Goal: Navigation & Orientation: Find specific page/section

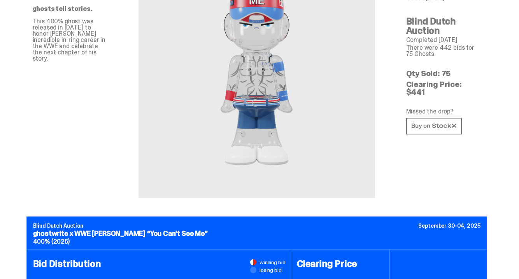
scroll to position [91, 0]
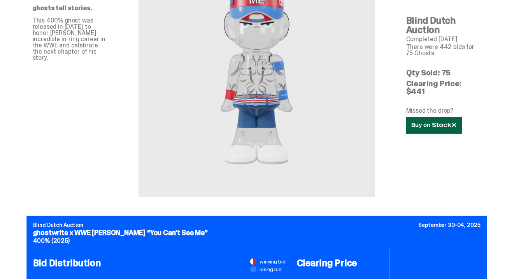
click at [438, 122] on icon at bounding box center [433, 125] width 45 height 6
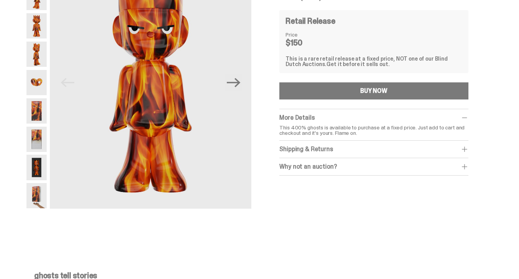
scroll to position [63, 0]
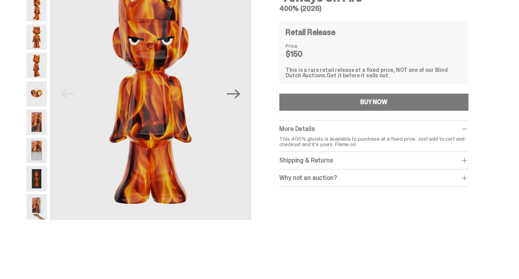
click at [228, 101] on button "Next" at bounding box center [233, 93] width 17 height 17
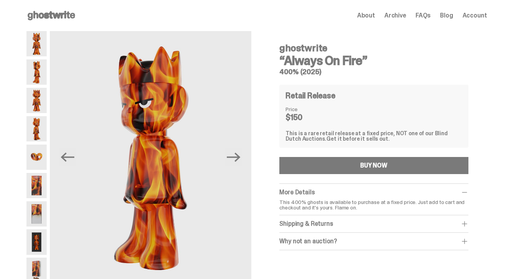
click at [374, 17] on span "About" at bounding box center [366, 15] width 18 height 6
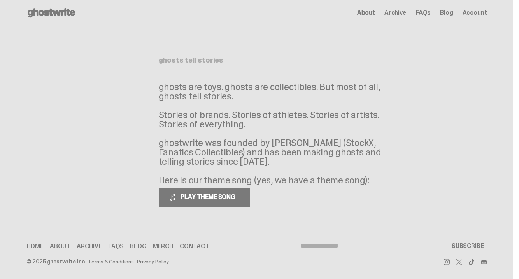
scroll to position [4, 0]
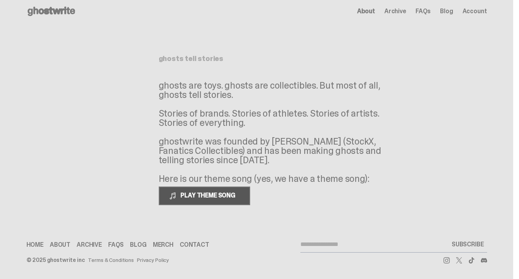
click at [206, 190] on button "PLAY THEME SONG" at bounding box center [204, 196] width 91 height 19
